Goal: Navigation & Orientation: Find specific page/section

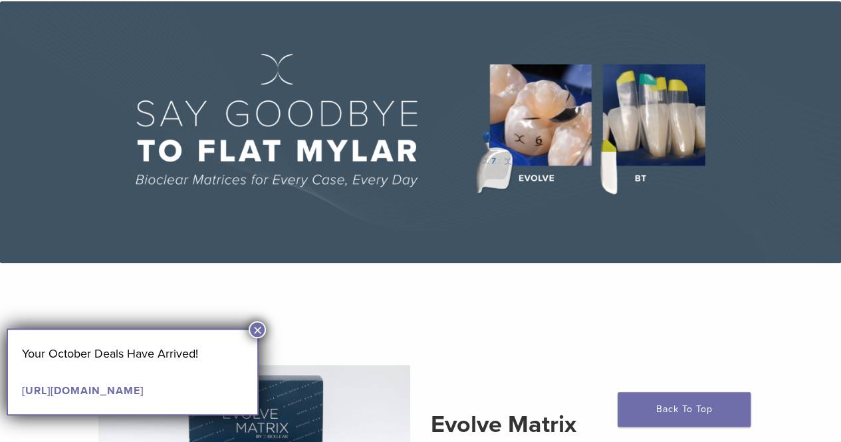
scroll to position [74, 0]
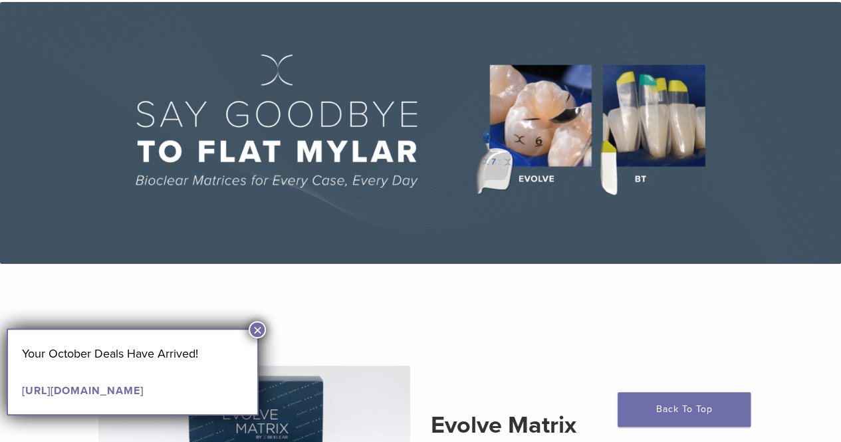
click at [659, 116] on img at bounding box center [420, 133] width 841 height 262
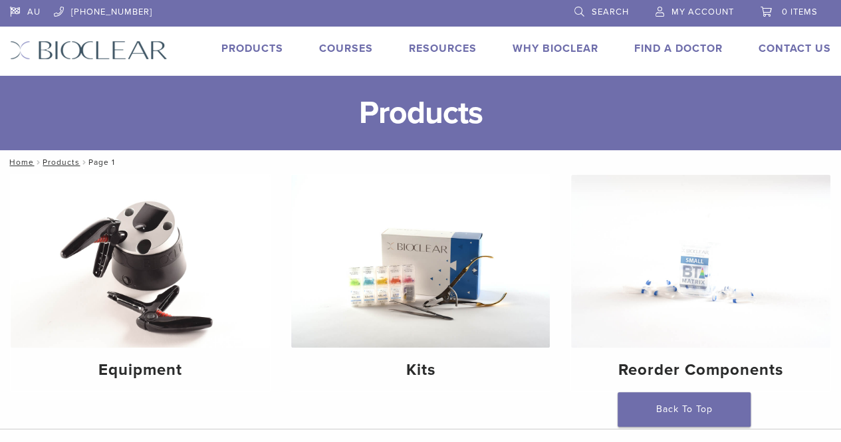
click at [94, 49] on img at bounding box center [89, 50] width 158 height 19
